Goal: Task Accomplishment & Management: Manage account settings

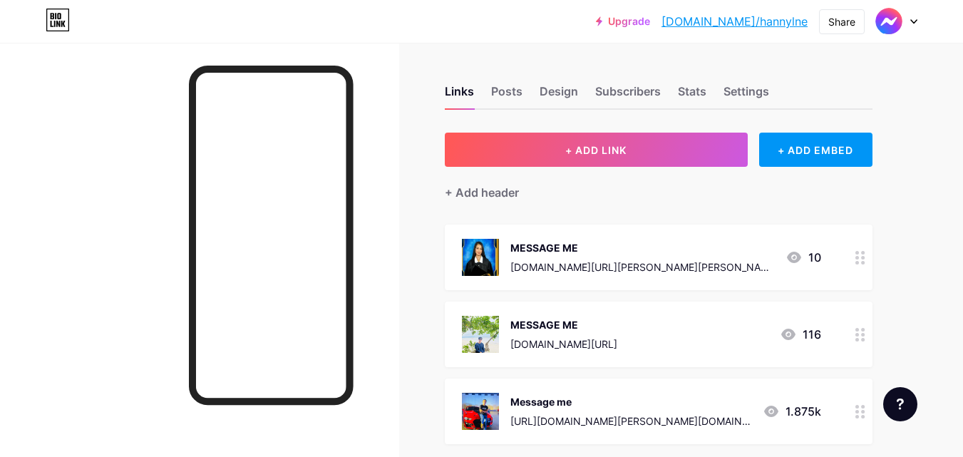
click at [866, 341] on div at bounding box center [860, 335] width 24 height 66
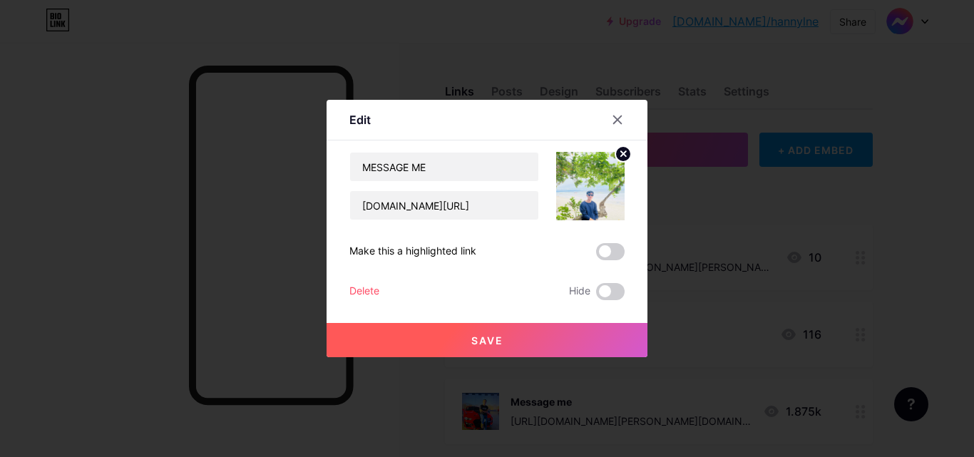
click at [866, 341] on div at bounding box center [487, 228] width 974 height 457
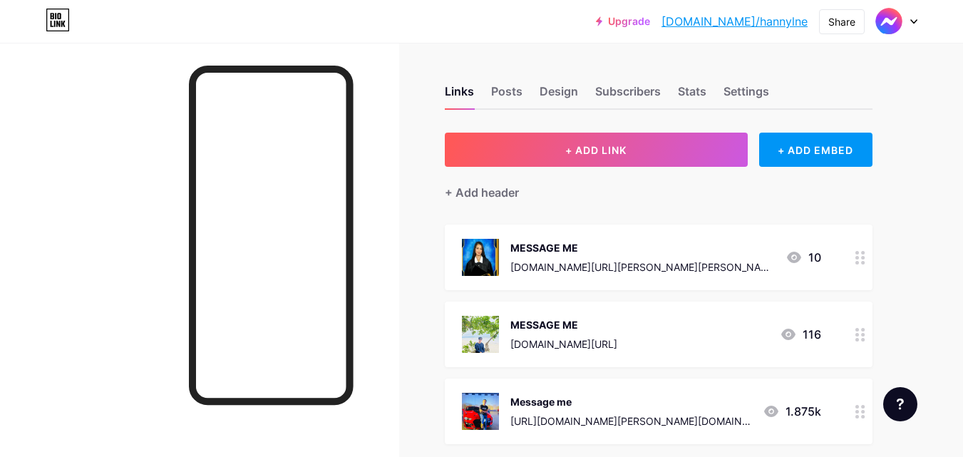
click at [853, 341] on div at bounding box center [860, 335] width 24 height 66
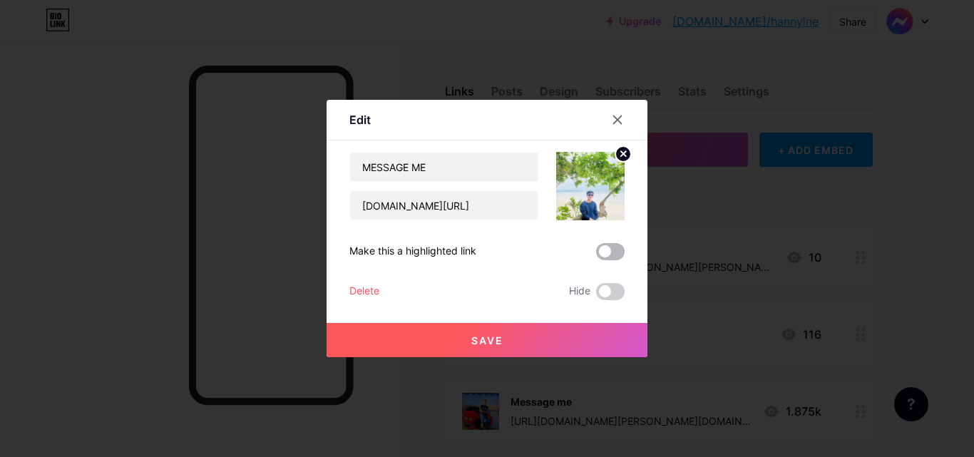
click at [610, 255] on span at bounding box center [610, 251] width 29 height 17
click at [596, 255] on input "checkbox" at bounding box center [596, 255] width 0 height 0
click at [538, 332] on button "Save" at bounding box center [487, 340] width 321 height 34
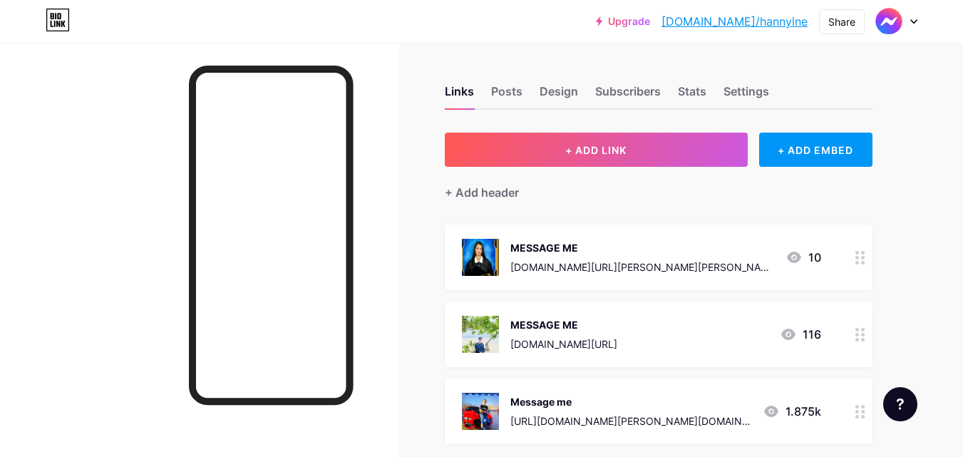
click at [235, 21] on div "Upgrade [DOMAIN_NAME]/[PERSON_NAME]... [DOMAIN_NAME]/[PERSON_NAME] Switch accou…" at bounding box center [481, 22] width 963 height 26
click at [103, 106] on div at bounding box center [199, 271] width 399 height 457
click at [863, 415] on circle at bounding box center [863, 417] width 4 height 4
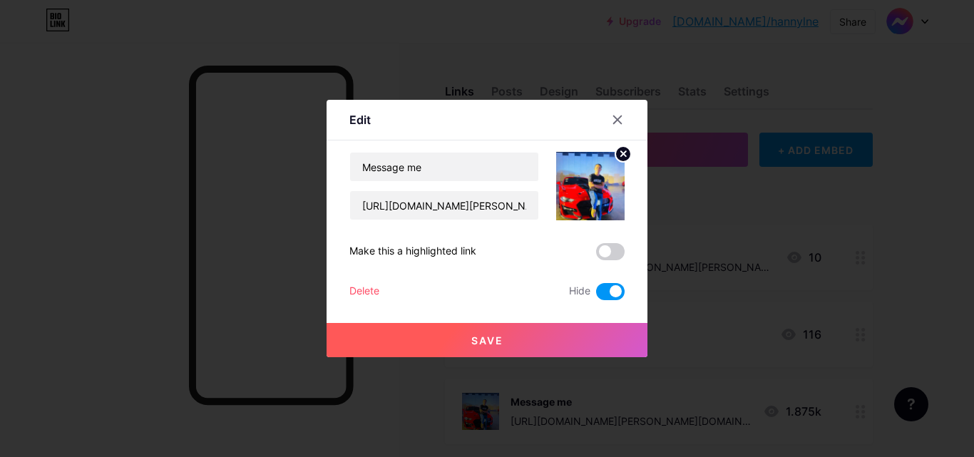
click at [608, 291] on span at bounding box center [610, 291] width 29 height 17
click at [596, 295] on input "checkbox" at bounding box center [596, 295] width 0 height 0
click at [544, 334] on button "Save" at bounding box center [487, 340] width 321 height 34
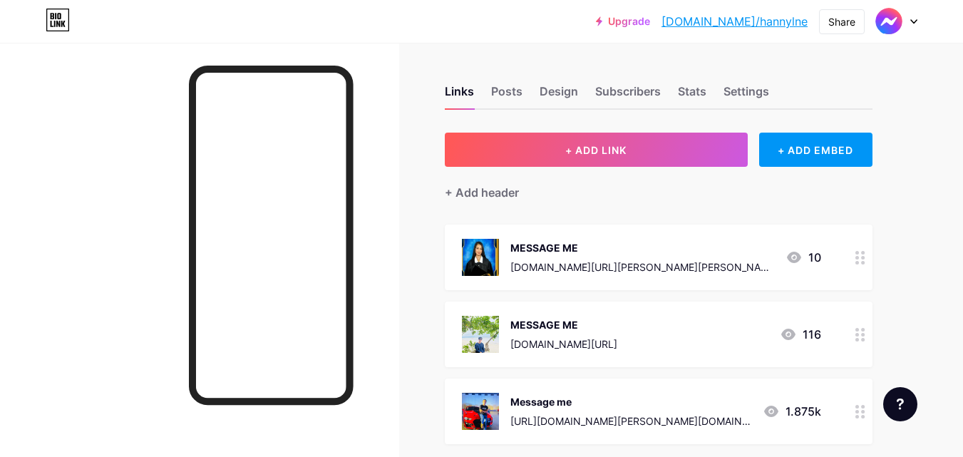
click at [101, 215] on div at bounding box center [199, 271] width 399 height 457
